Goal: Check status: Check status

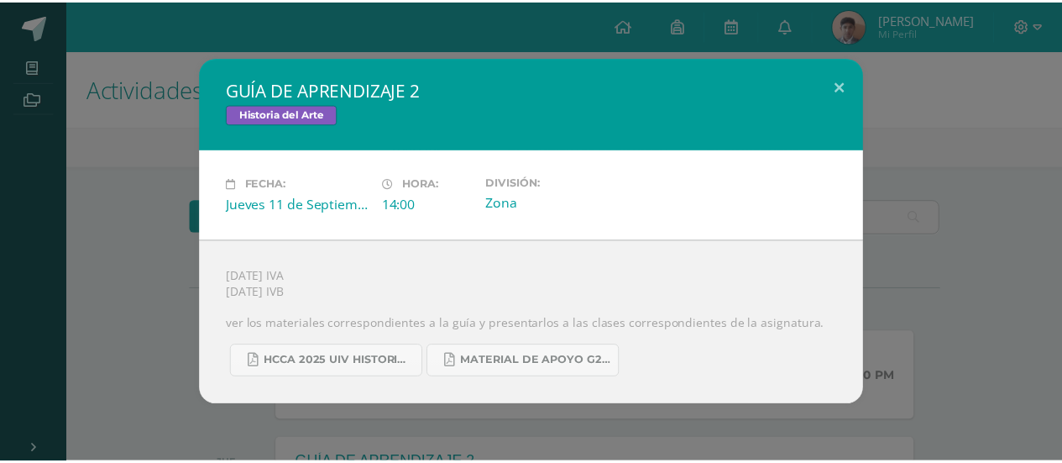
scroll to position [291, 0]
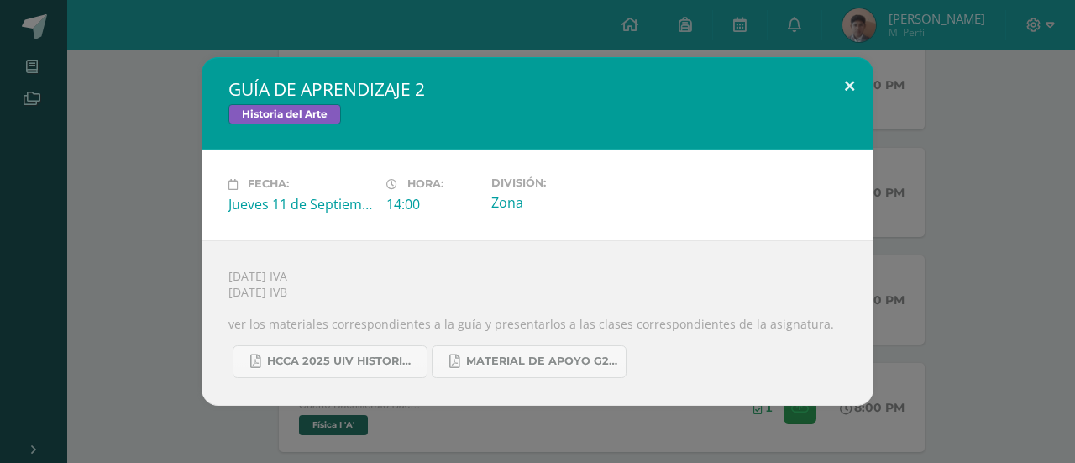
click at [845, 85] on button at bounding box center [849, 85] width 48 height 57
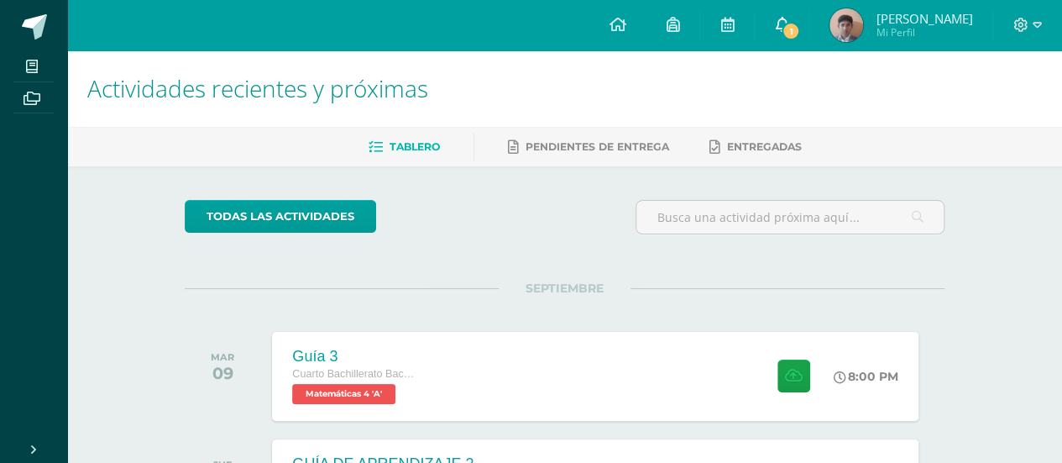
click at [806, 15] on link "1" at bounding box center [782, 25] width 54 height 50
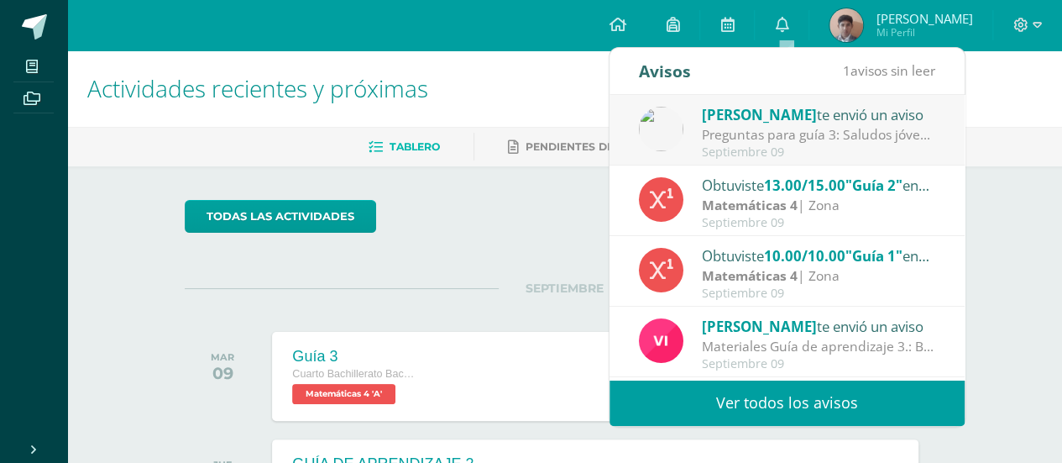
click at [798, 135] on div "Preguntas para guía 3: Saludos jóvenes, les comparto esta guía de preguntas que…" at bounding box center [818, 134] width 233 height 19
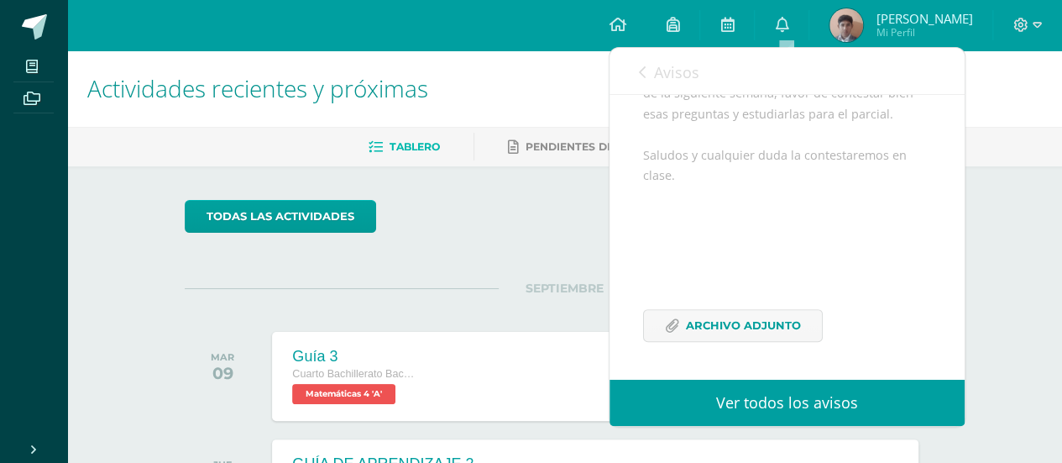
scroll to position [359, 0]
click at [736, 317] on span "Archivo Adjunto" at bounding box center [743, 325] width 115 height 31
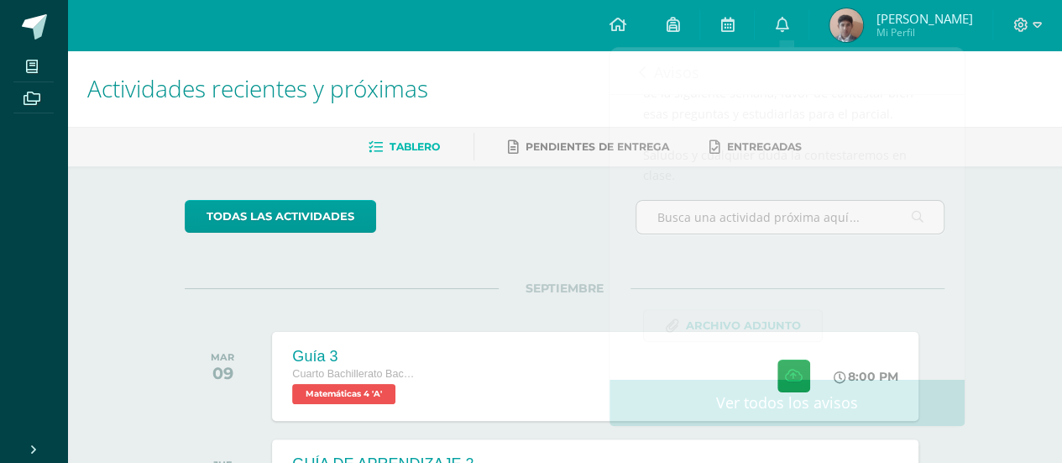
click at [876, 36] on span "[PERSON_NAME] Mi Perfil" at bounding box center [900, 25] width 149 height 34
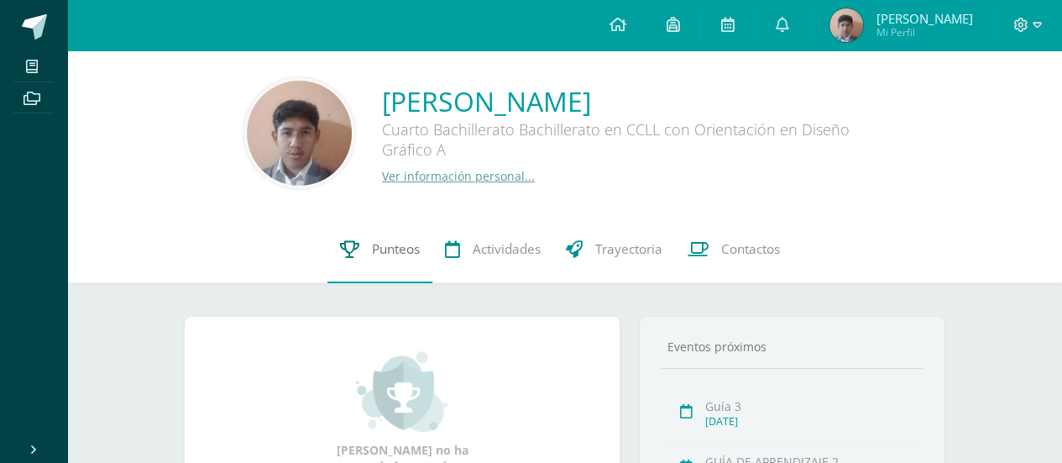
click at [383, 246] on span "Punteos" at bounding box center [396, 249] width 48 height 18
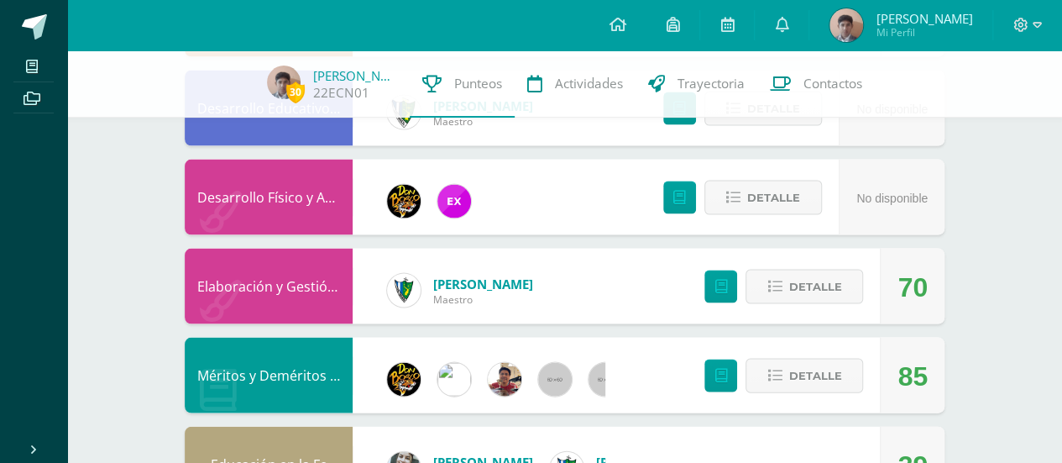
scroll to position [1621, 0]
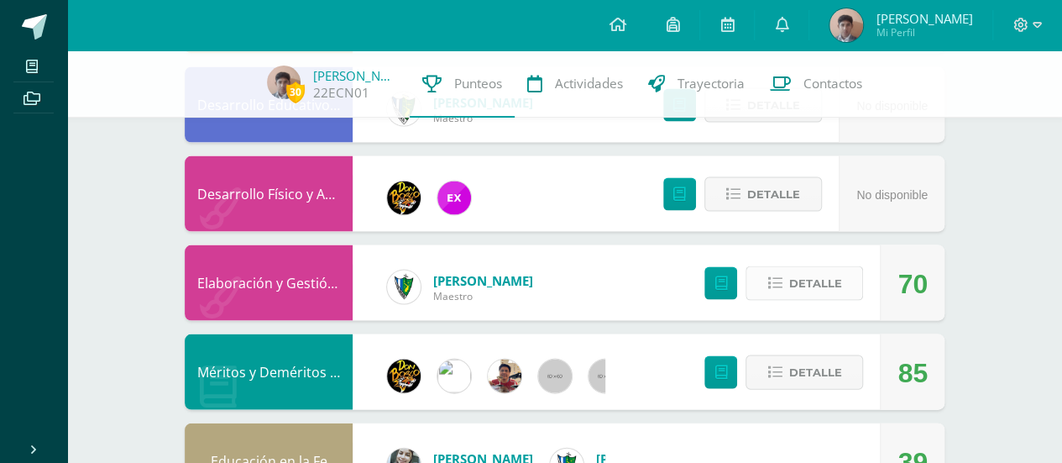
click at [809, 294] on span "Detalle" at bounding box center [814, 283] width 53 height 31
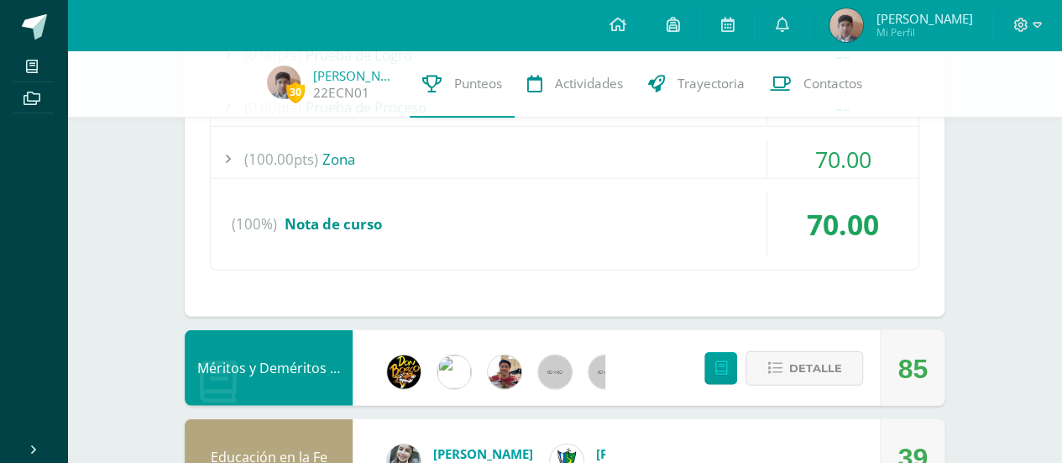
scroll to position [2049, 0]
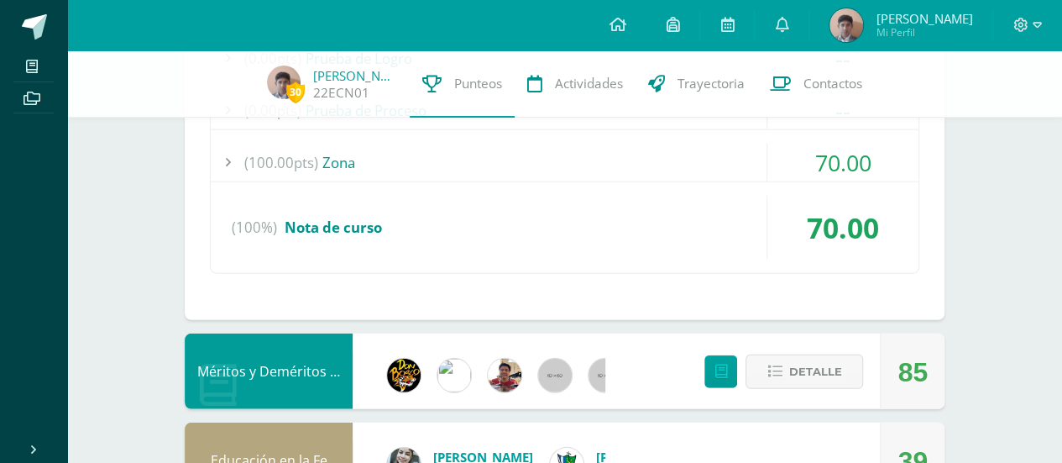
click at [434, 144] on div "(100.00pts) Zona" at bounding box center [565, 163] width 708 height 38
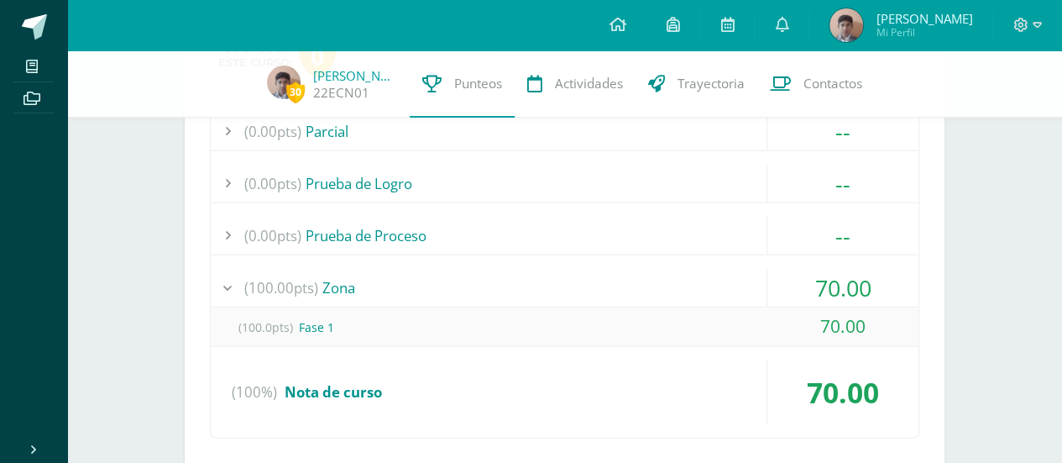
scroll to position [1131, 0]
